Goal: Information Seeking & Learning: Learn about a topic

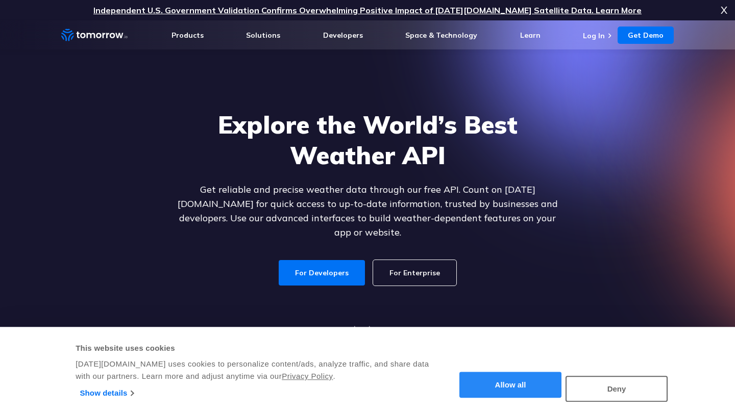
click at [515, 395] on button "Allow all" at bounding box center [510, 386] width 102 height 26
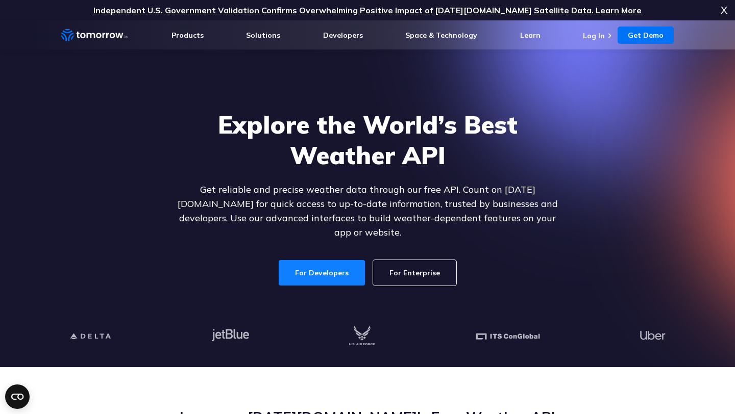
click at [329, 269] on link "For Developers" at bounding box center [322, 273] width 86 height 26
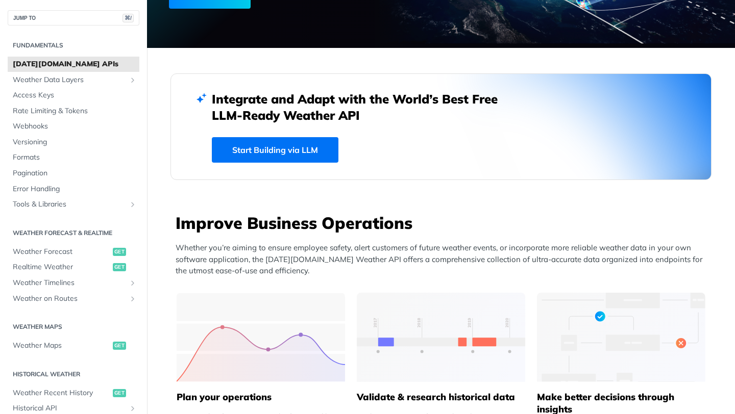
scroll to position [207, 0]
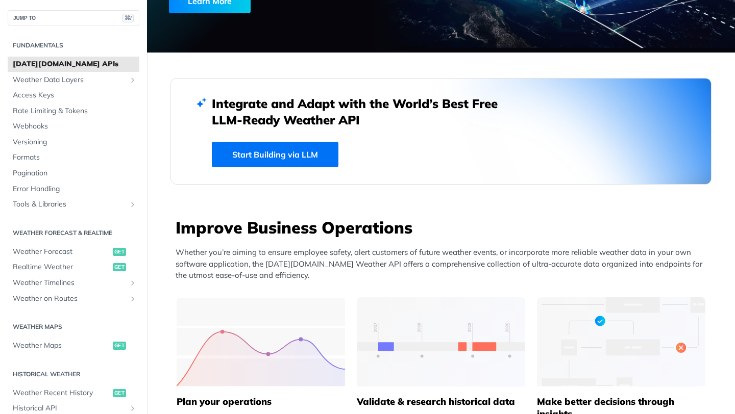
click at [275, 159] on link "Start Building via LLM" at bounding box center [275, 155] width 127 height 26
